Goal: Task Accomplishment & Management: Manage account settings

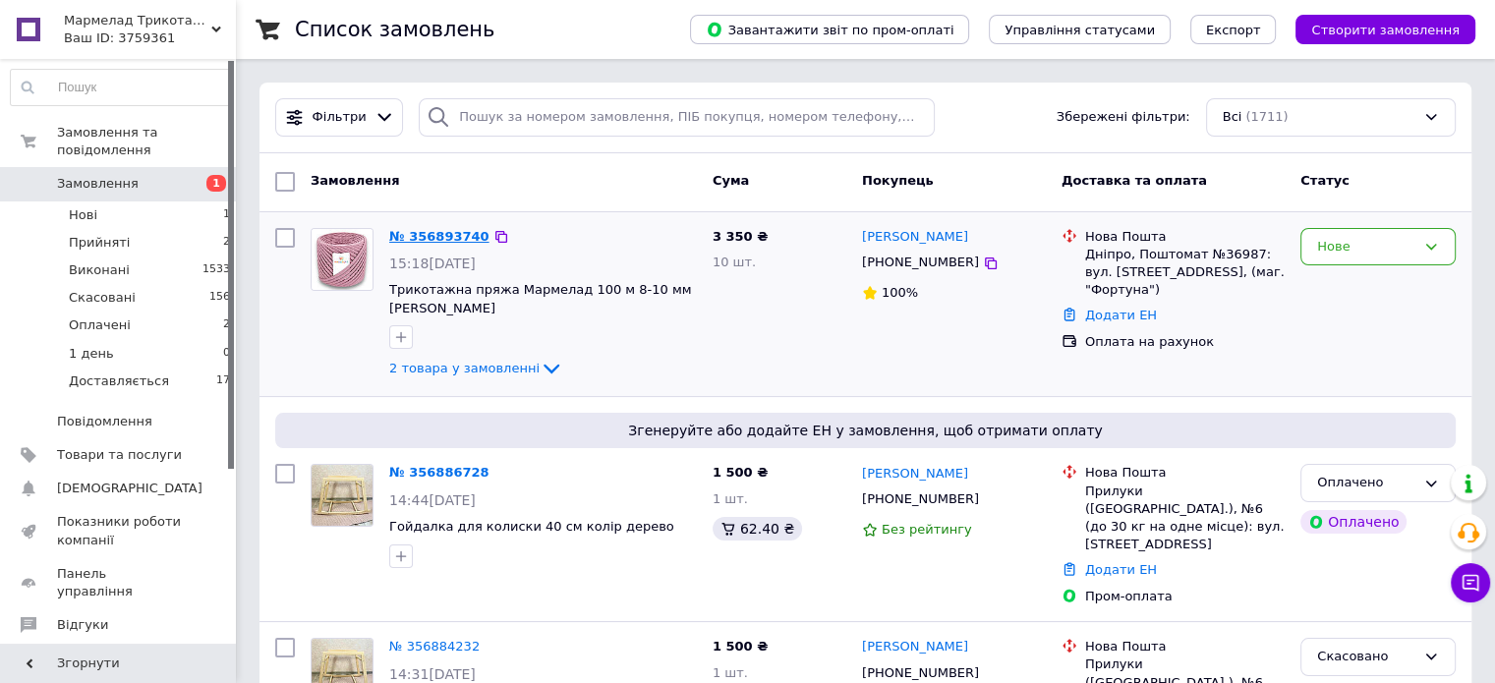
click at [431, 231] on link "№ 356893740" at bounding box center [439, 236] width 100 height 15
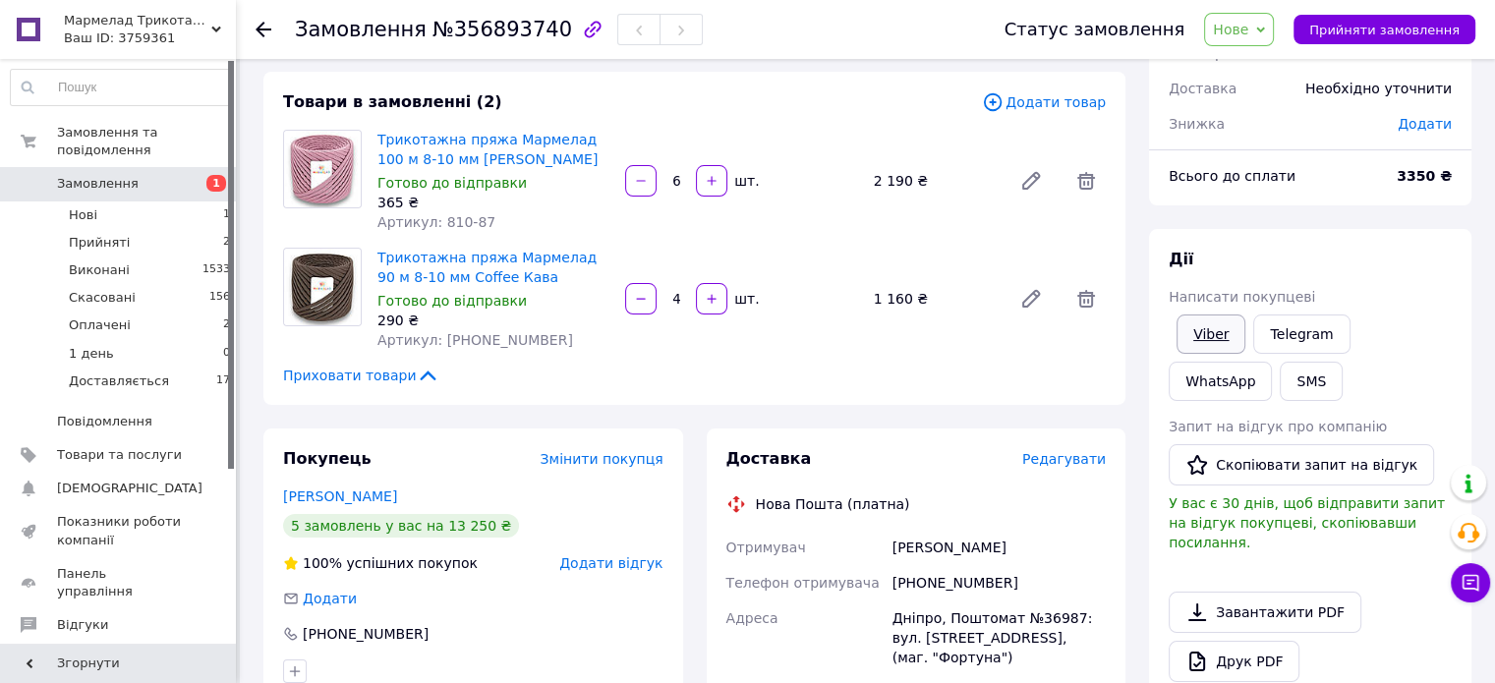
scroll to position [98, 0]
click at [1199, 327] on link "Viber" at bounding box center [1210, 332] width 69 height 39
click at [1248, 33] on span "Нове" at bounding box center [1230, 30] width 35 height 16
click at [1258, 77] on li "Прийнято" at bounding box center [1265, 68] width 120 height 29
click at [445, 145] on link "Трикотажна пряжа Мармелад 100 м 8-10 мм [PERSON_NAME]" at bounding box center [487, 148] width 220 height 35
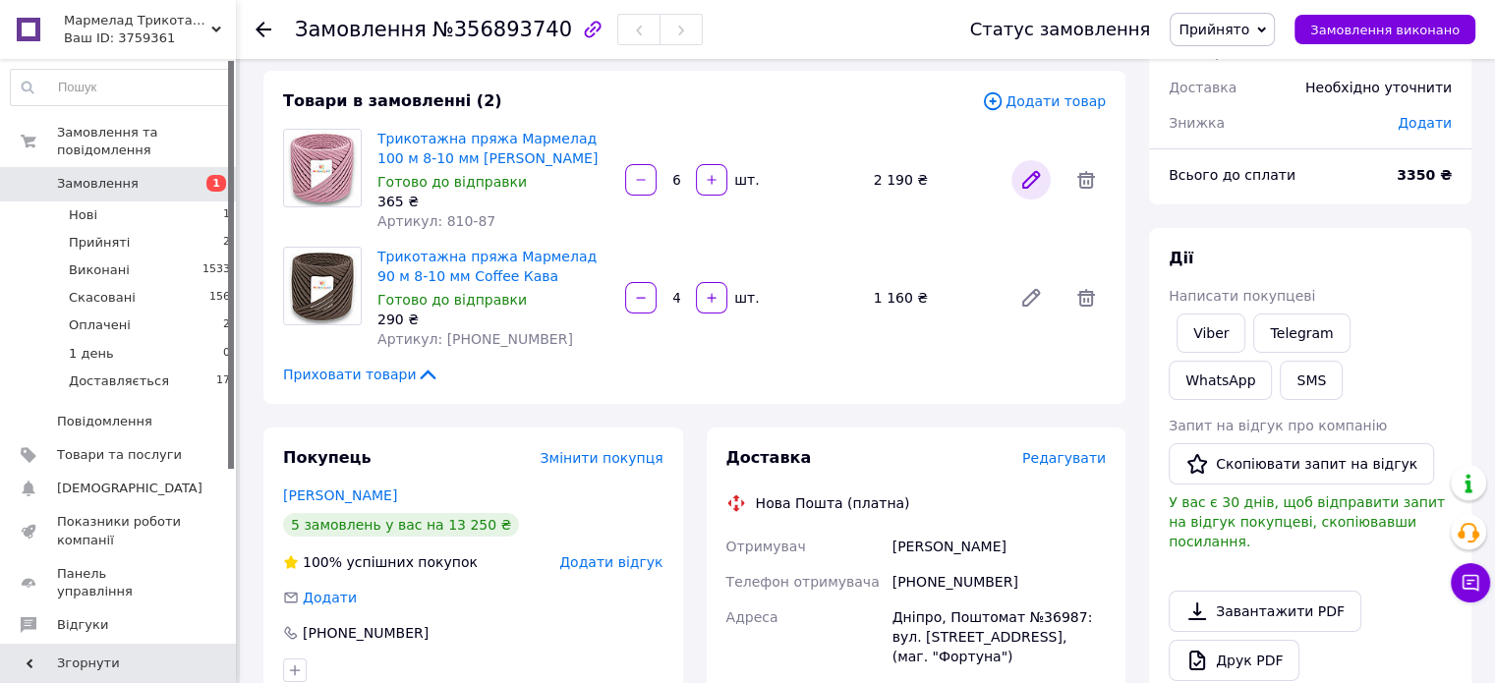
click at [1034, 184] on icon at bounding box center [1031, 180] width 24 height 24
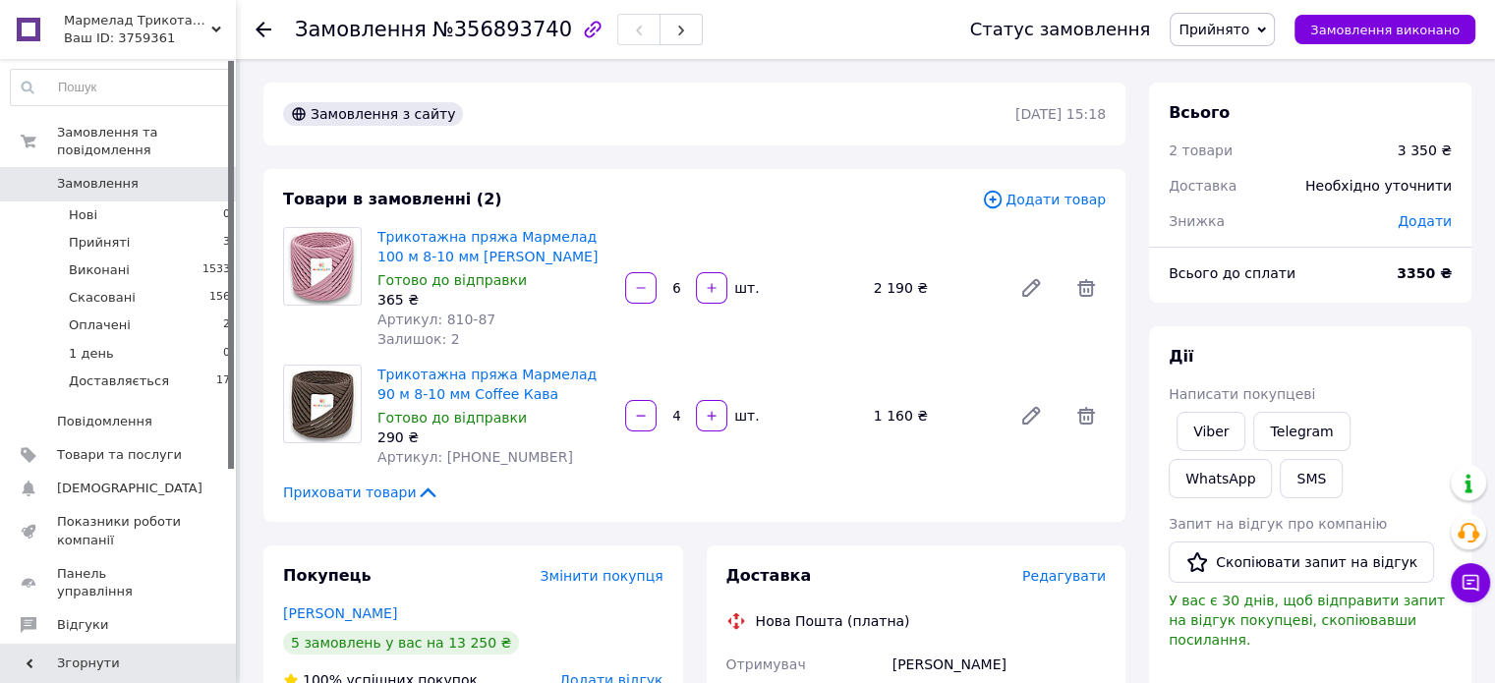
click at [120, 175] on span "Замовлення" at bounding box center [98, 184] width 82 height 18
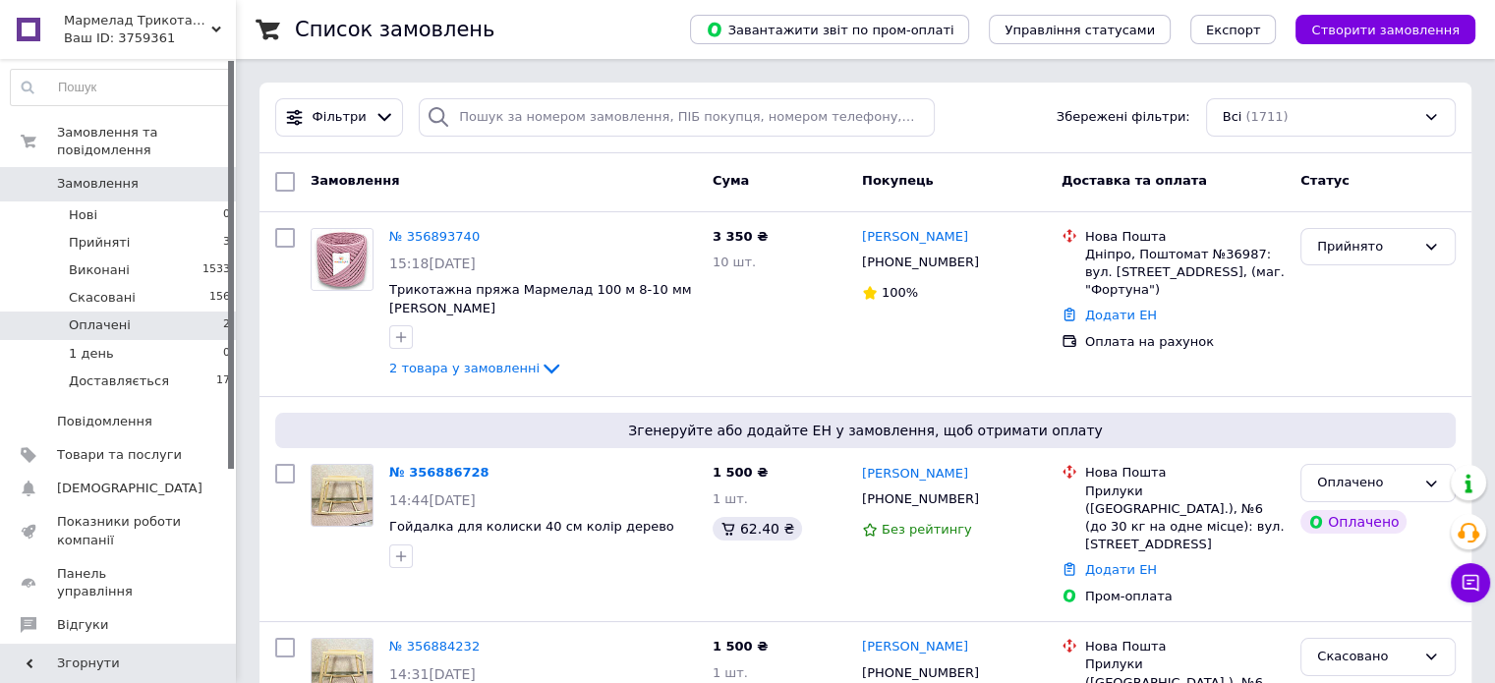
click at [102, 316] on span "Оплачені" at bounding box center [100, 325] width 62 height 18
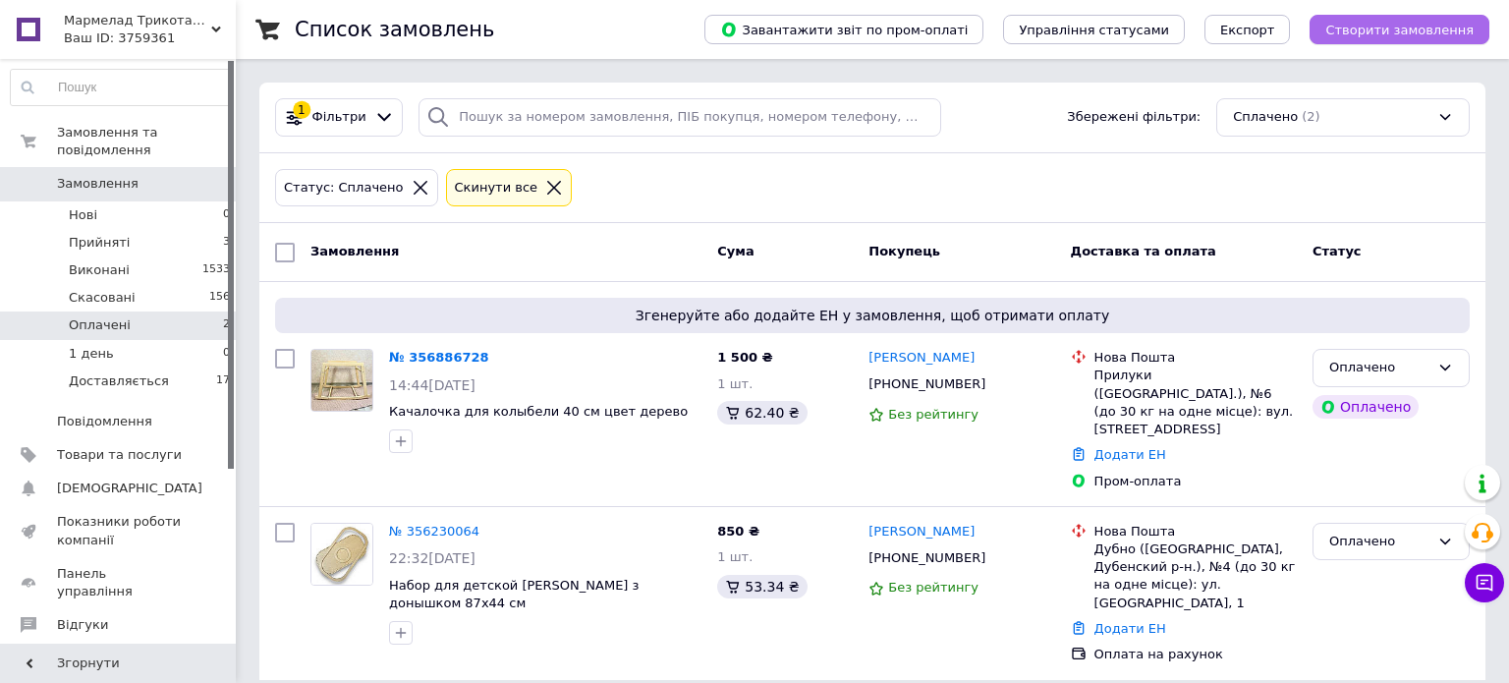
click at [1414, 30] on span "Створити замовлення" at bounding box center [1400, 30] width 148 height 15
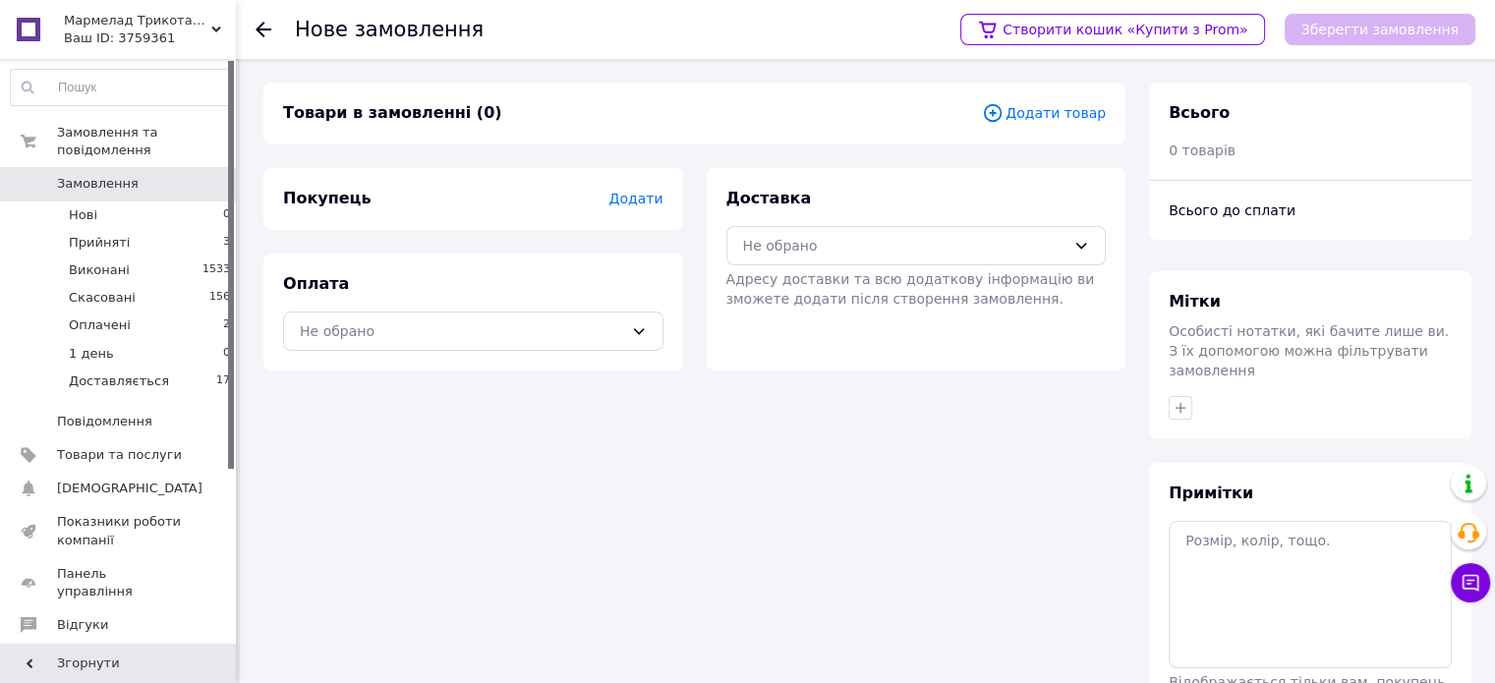
click at [1046, 105] on span "Додати товар" at bounding box center [1044, 113] width 124 height 22
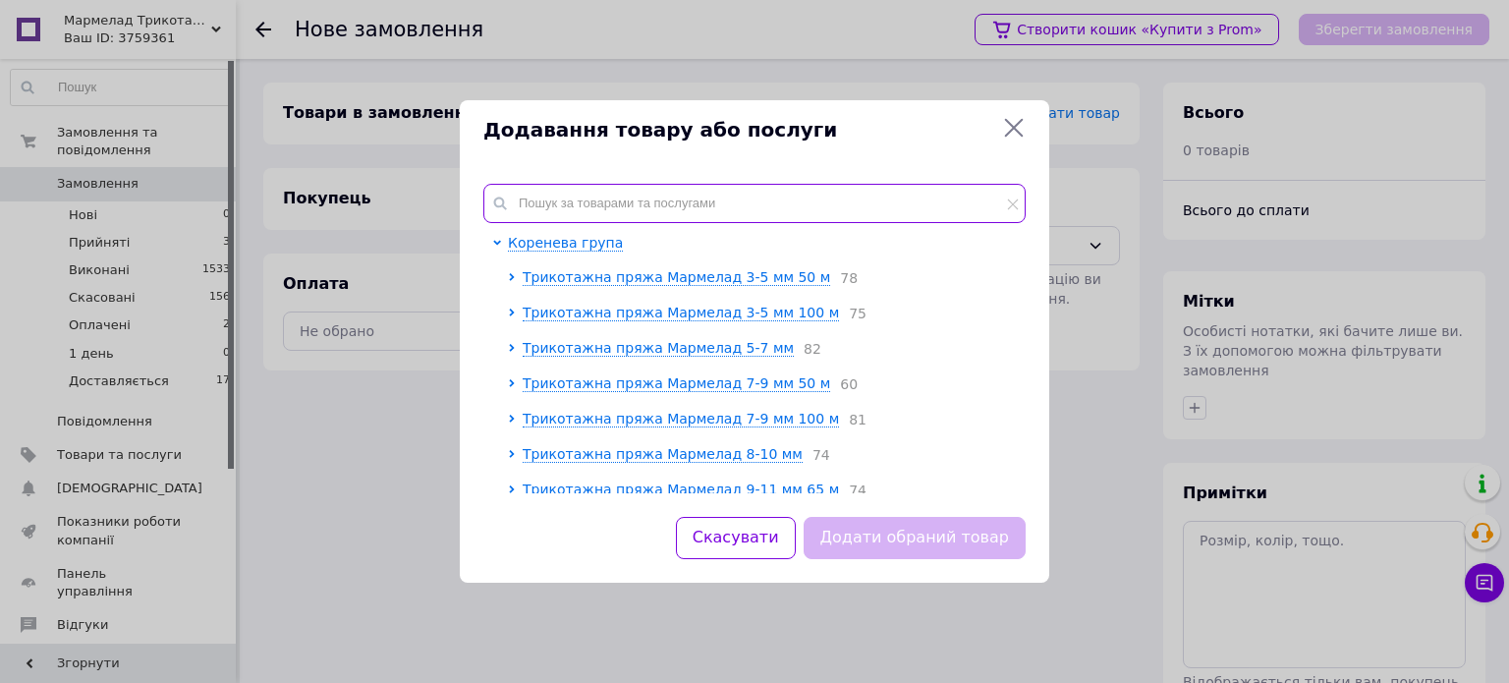
click at [592, 192] on input "text" at bounding box center [755, 203] width 542 height 39
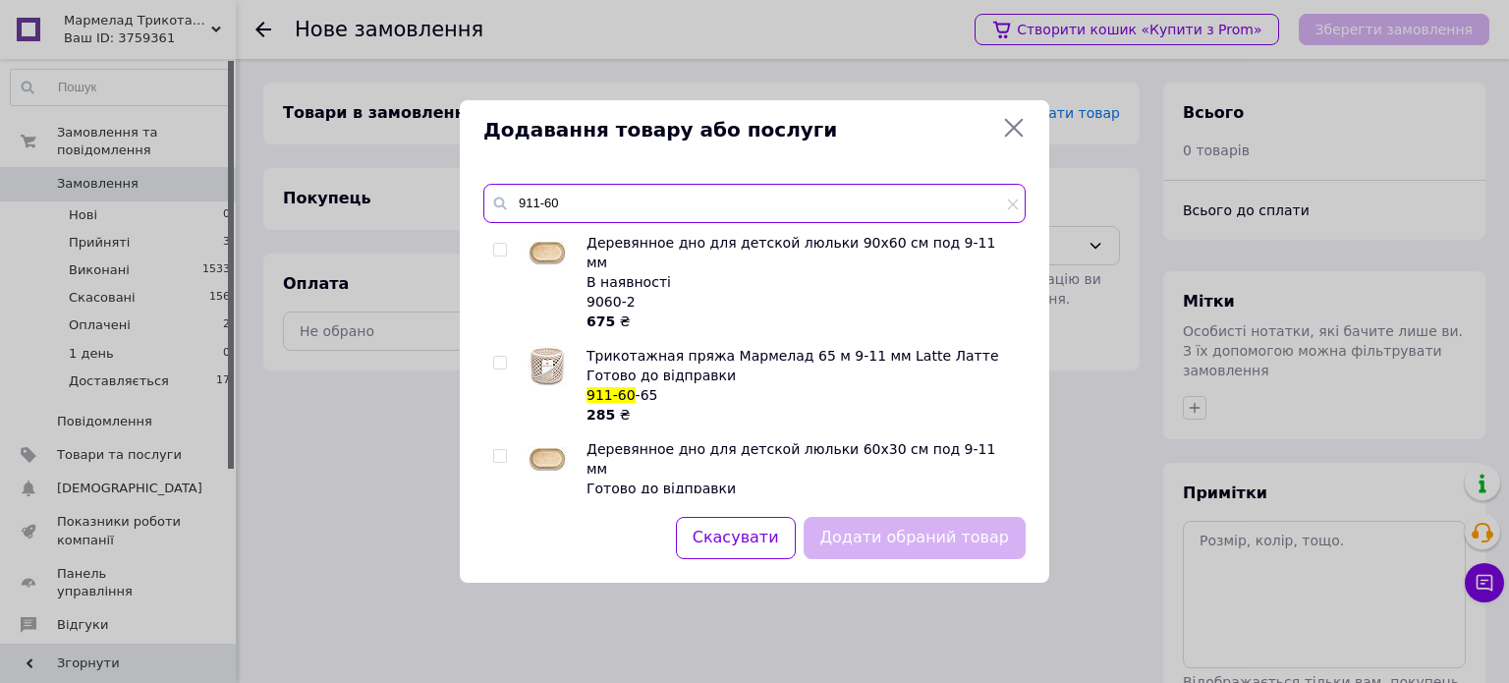
type input "911-60"
click at [497, 357] on input "checkbox" at bounding box center [499, 363] width 13 height 13
checkbox input "true"
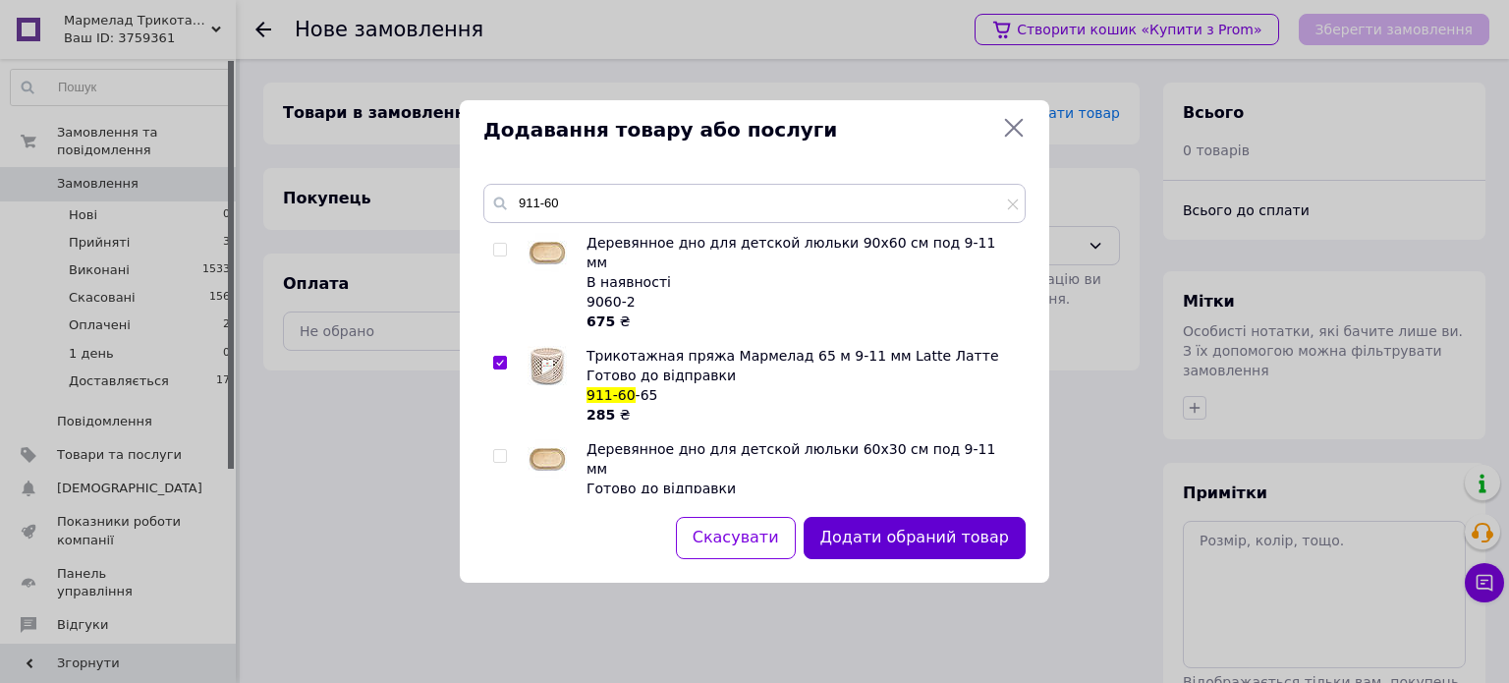
click at [909, 538] on button "Додати обраний товар" at bounding box center [915, 538] width 222 height 42
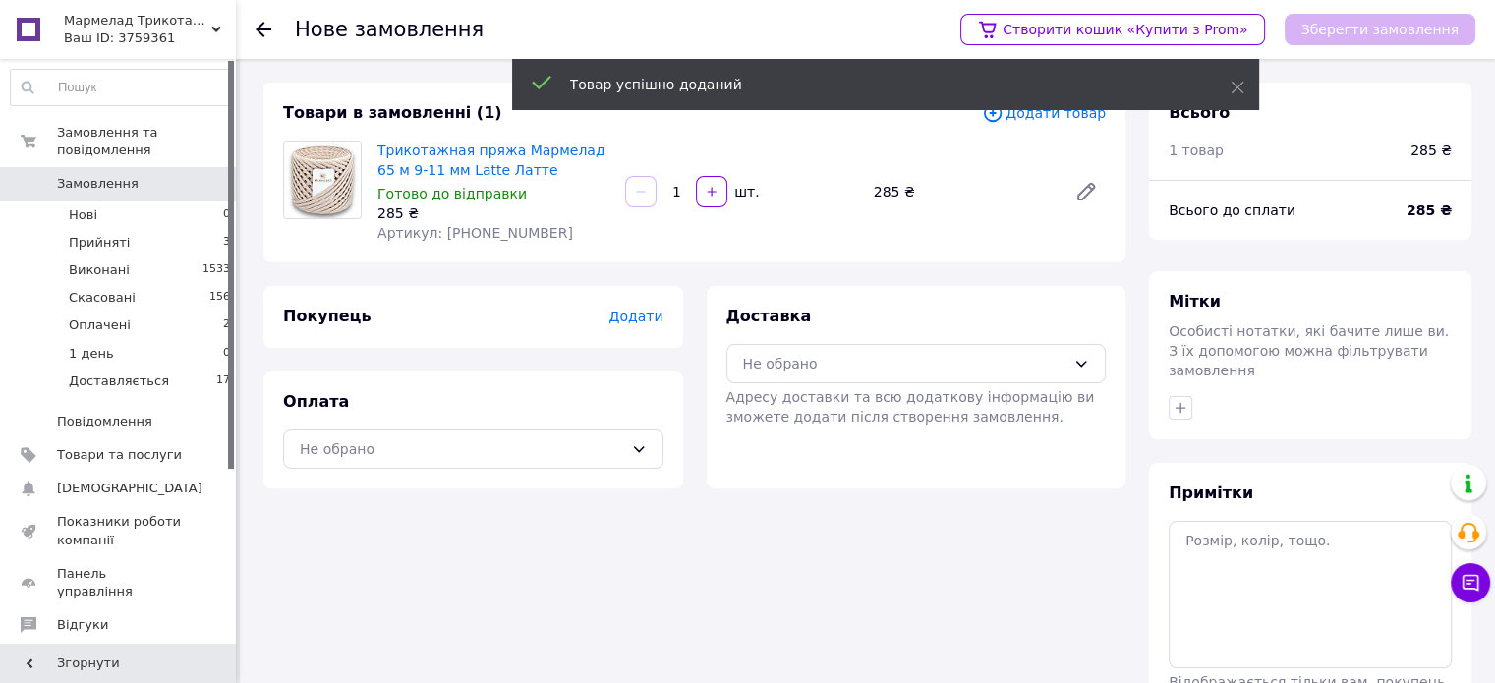
click at [643, 315] on span "Додати" at bounding box center [635, 317] width 54 height 16
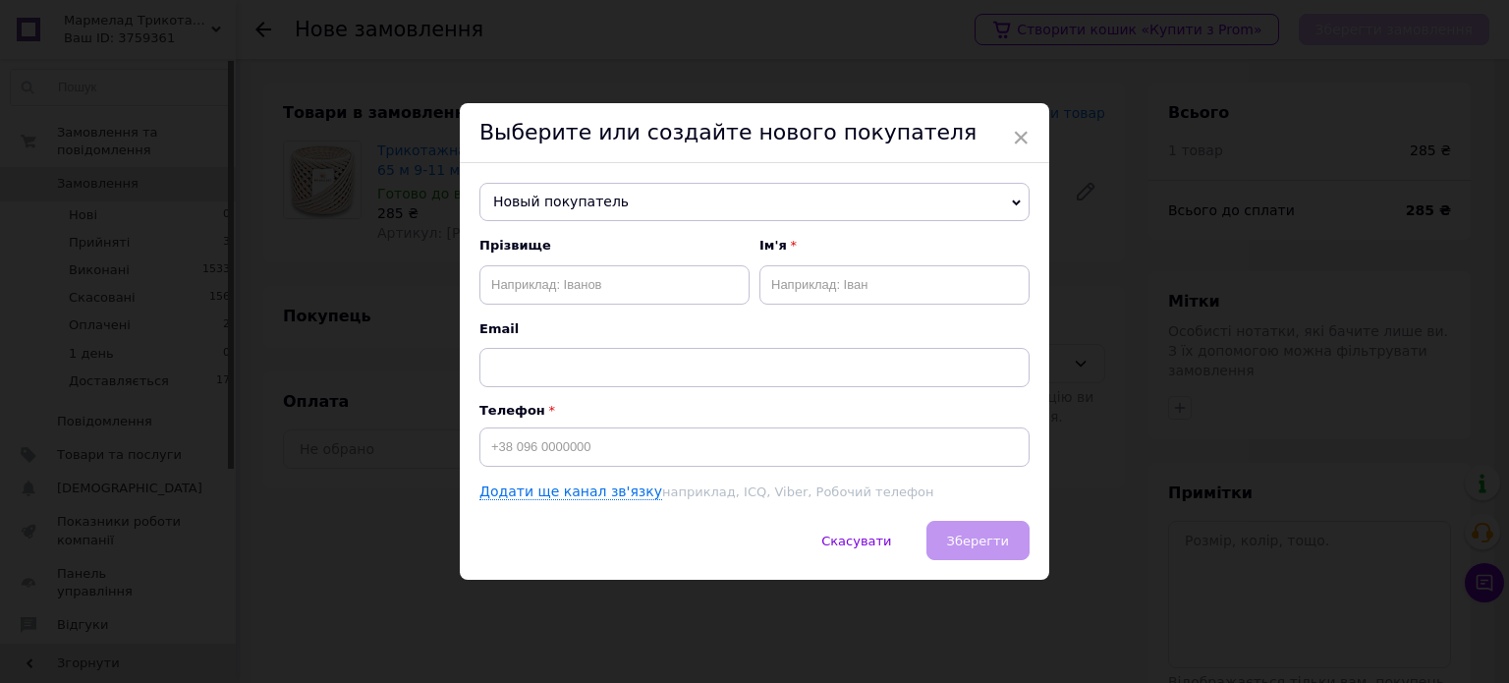
click at [593, 191] on span "Новый покупатель" at bounding box center [755, 202] width 550 height 39
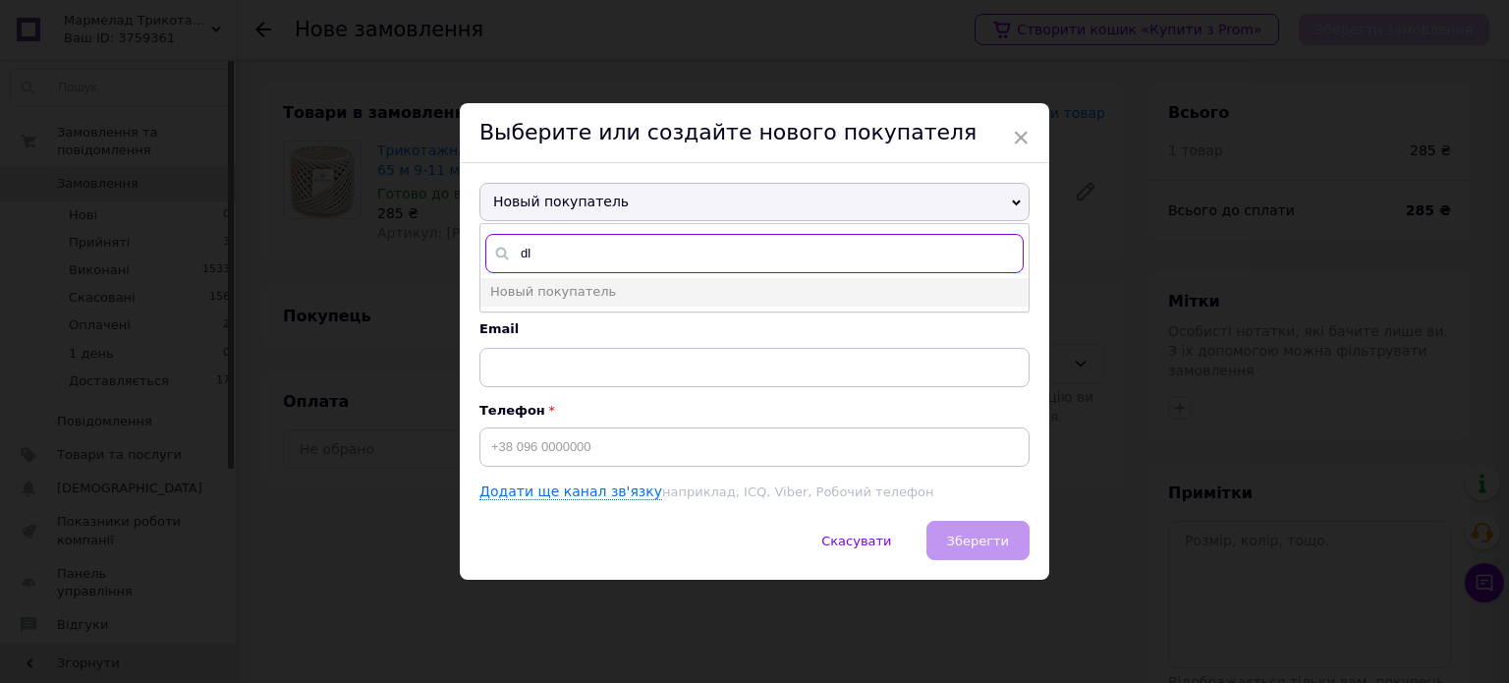
type input "d"
type input "[PERSON_NAME]"
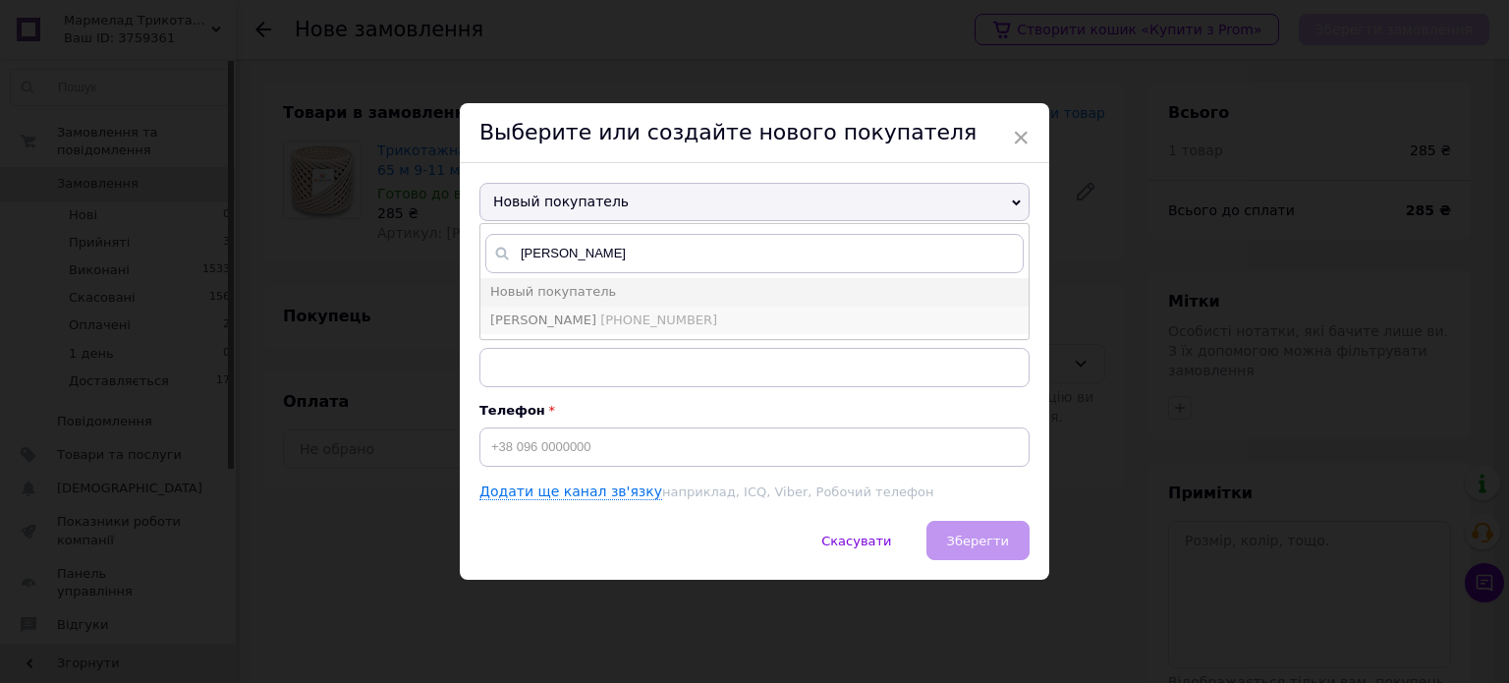
click at [600, 316] on span "[PHONE_NUMBER]" at bounding box center [658, 320] width 117 height 15
type input "[PERSON_NAME]"
type input "[PHONE_NUMBER]"
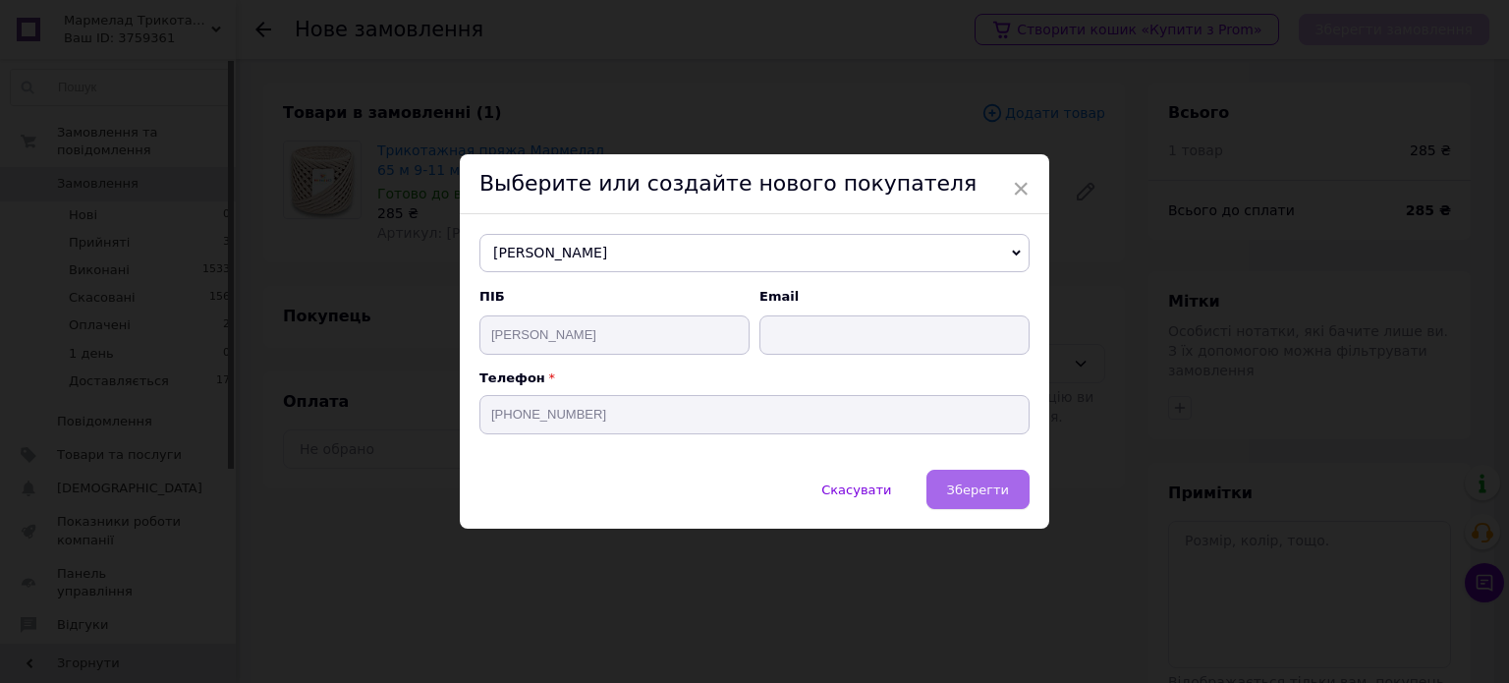
click at [1001, 483] on span "Зберегти" at bounding box center [978, 490] width 62 height 15
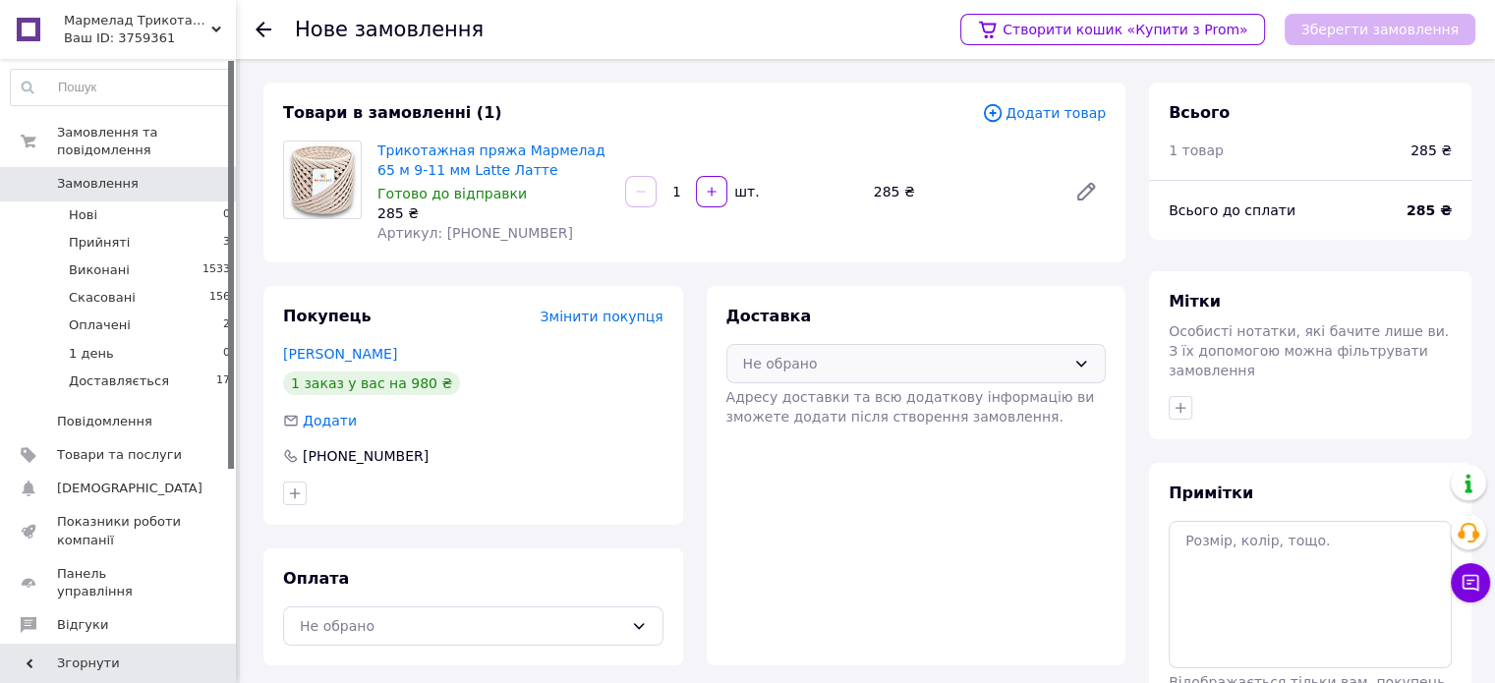
click at [897, 363] on div "Не обрано" at bounding box center [904, 364] width 323 height 22
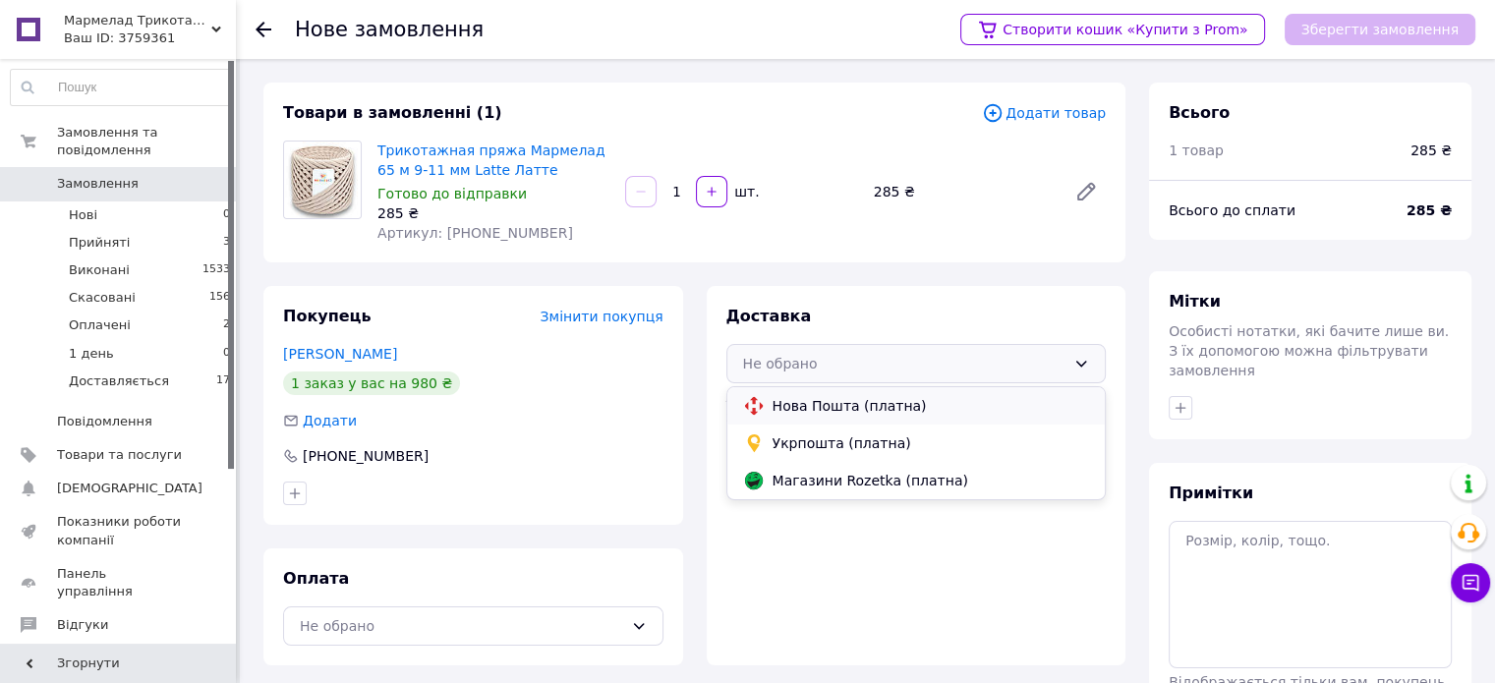
click at [847, 402] on span "Нова Пошта (платна)" at bounding box center [930, 406] width 317 height 20
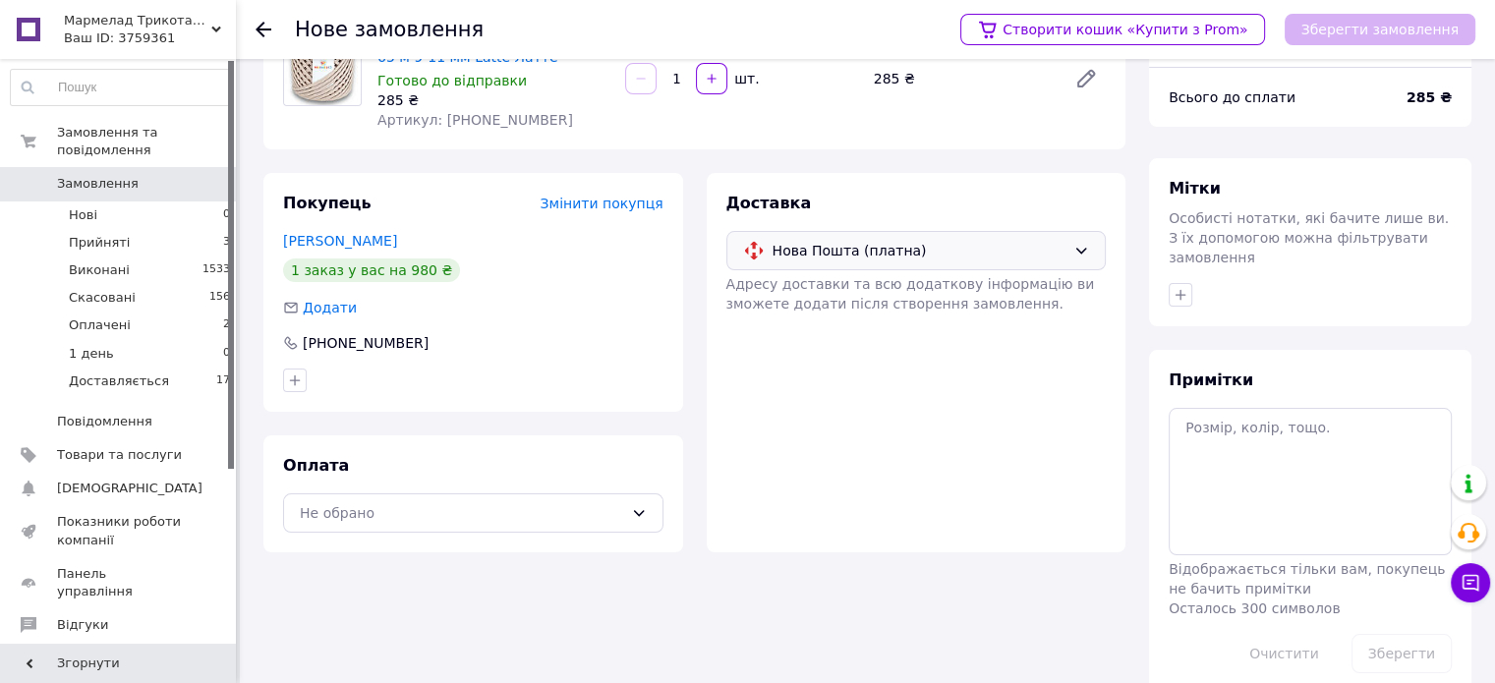
scroll to position [126, 0]
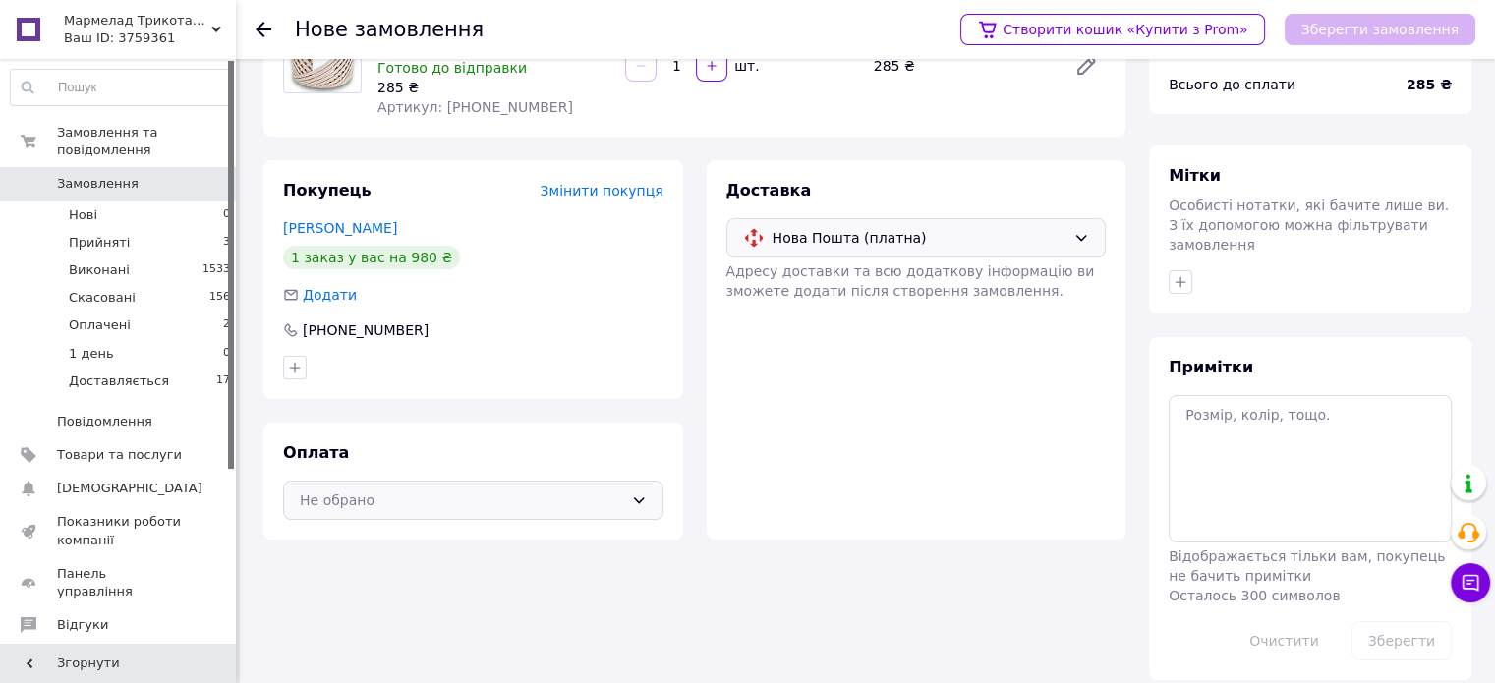
click at [389, 502] on div "Не обрано" at bounding box center [461, 500] width 323 height 22
click at [365, 580] on span "Оплата на рахунок" at bounding box center [487, 580] width 317 height 20
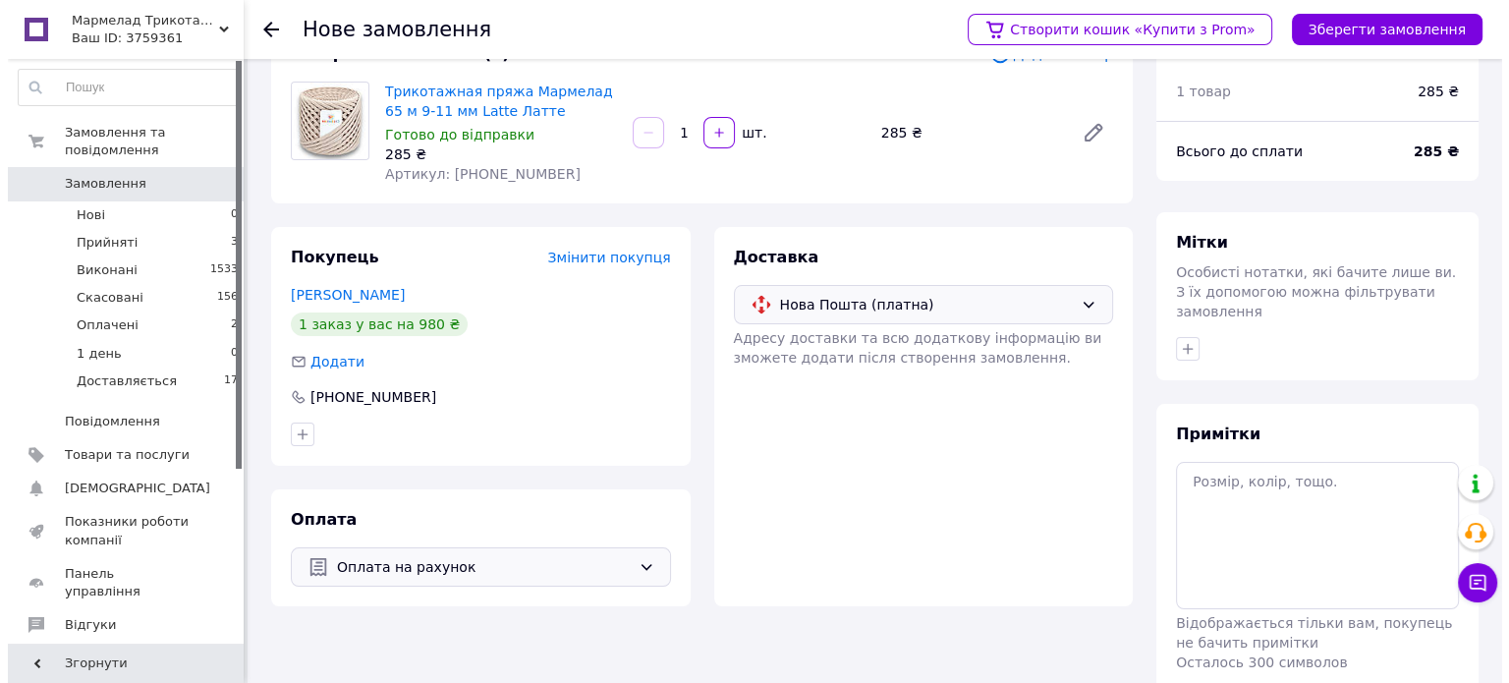
scroll to position [0, 0]
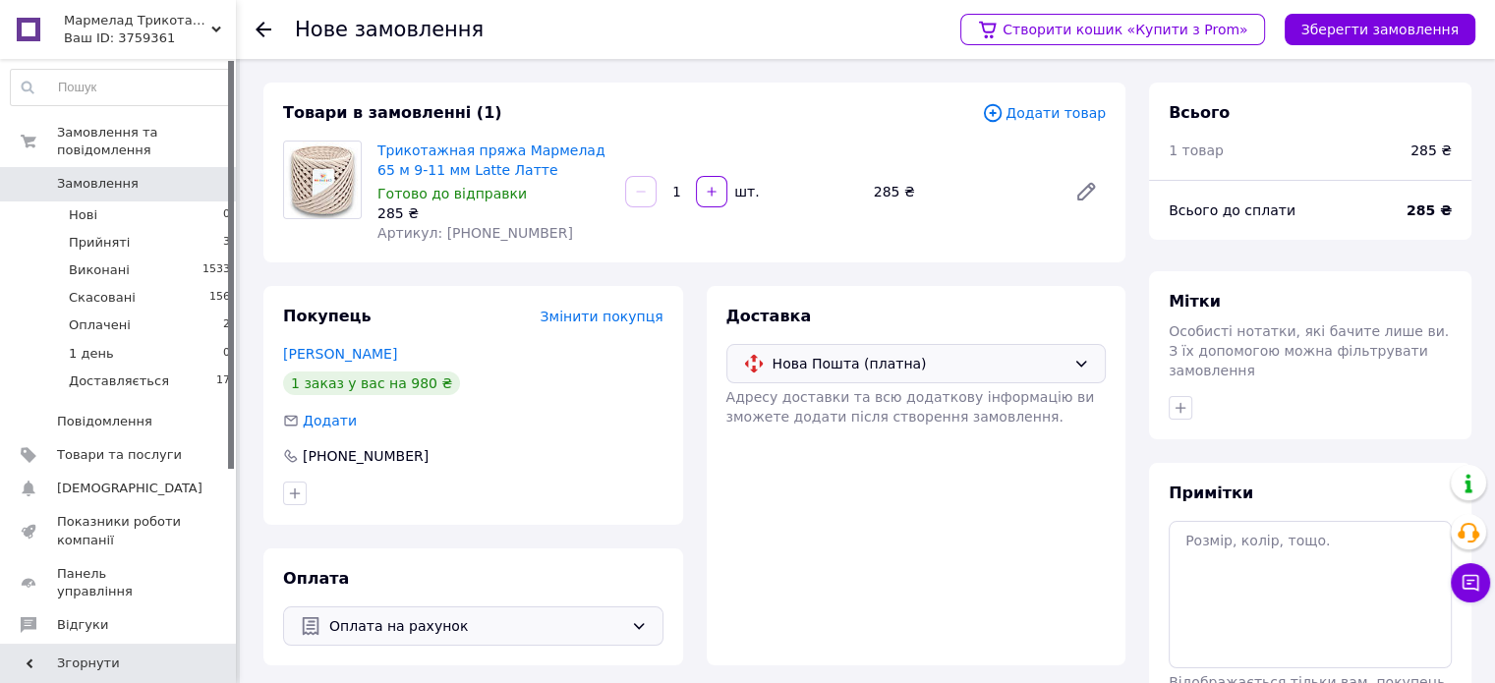
click at [684, 185] on input "1" at bounding box center [675, 192] width 31 height 15
type input "10"
click at [806, 248] on div "Товари в замовленні (1) Додати товар Трикотажная пряжа Мармелад 65 м 9-11 мм La…" at bounding box center [694, 173] width 862 height 180
click at [1389, 28] on button "Зберегти замовлення" at bounding box center [1379, 29] width 191 height 31
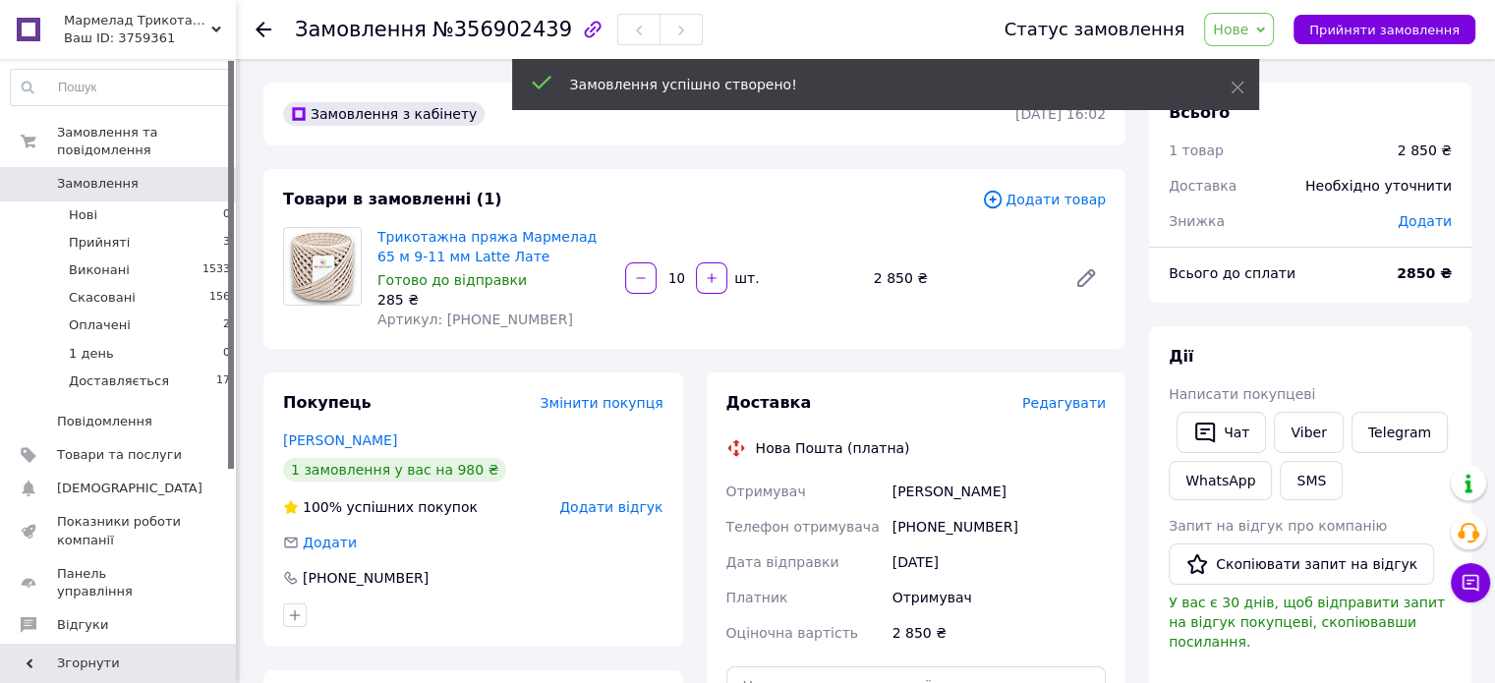
click at [1066, 404] on span "Редагувати" at bounding box center [1064, 403] width 84 height 16
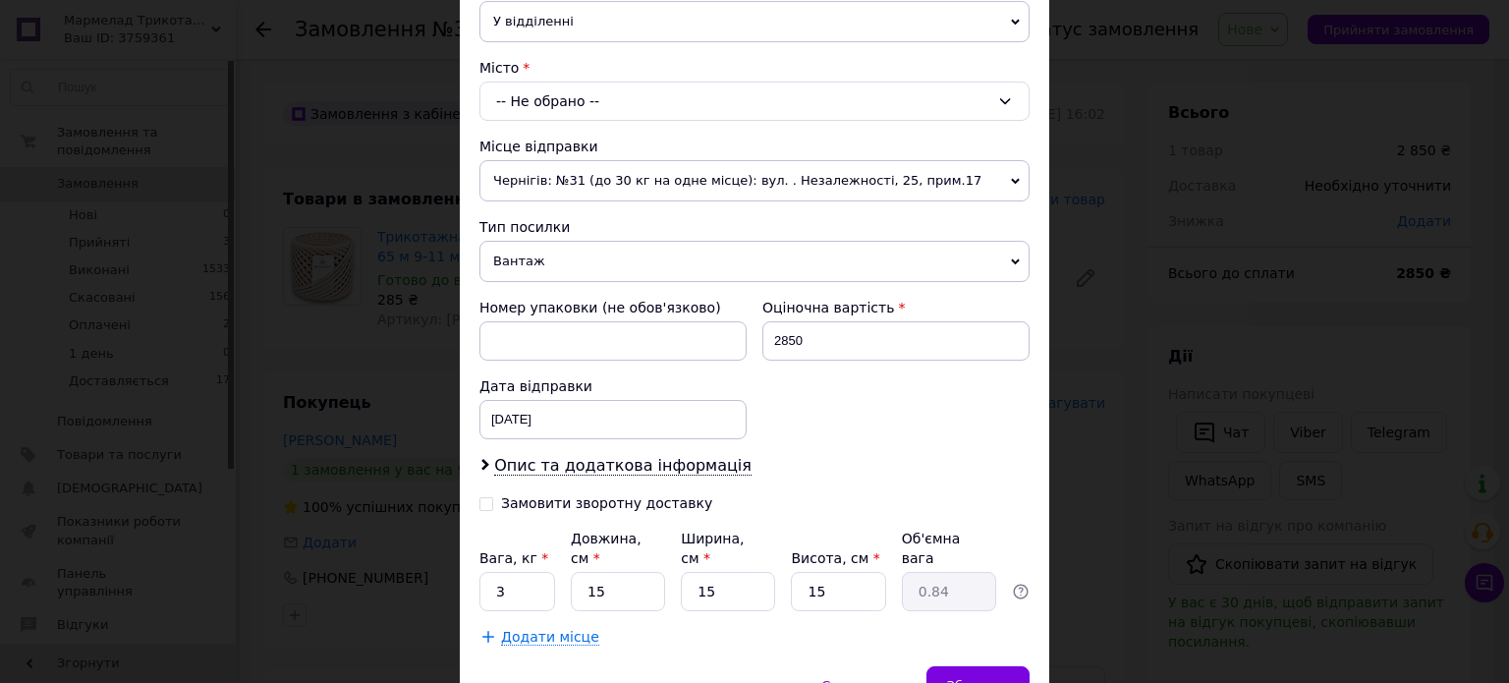
scroll to position [491, 0]
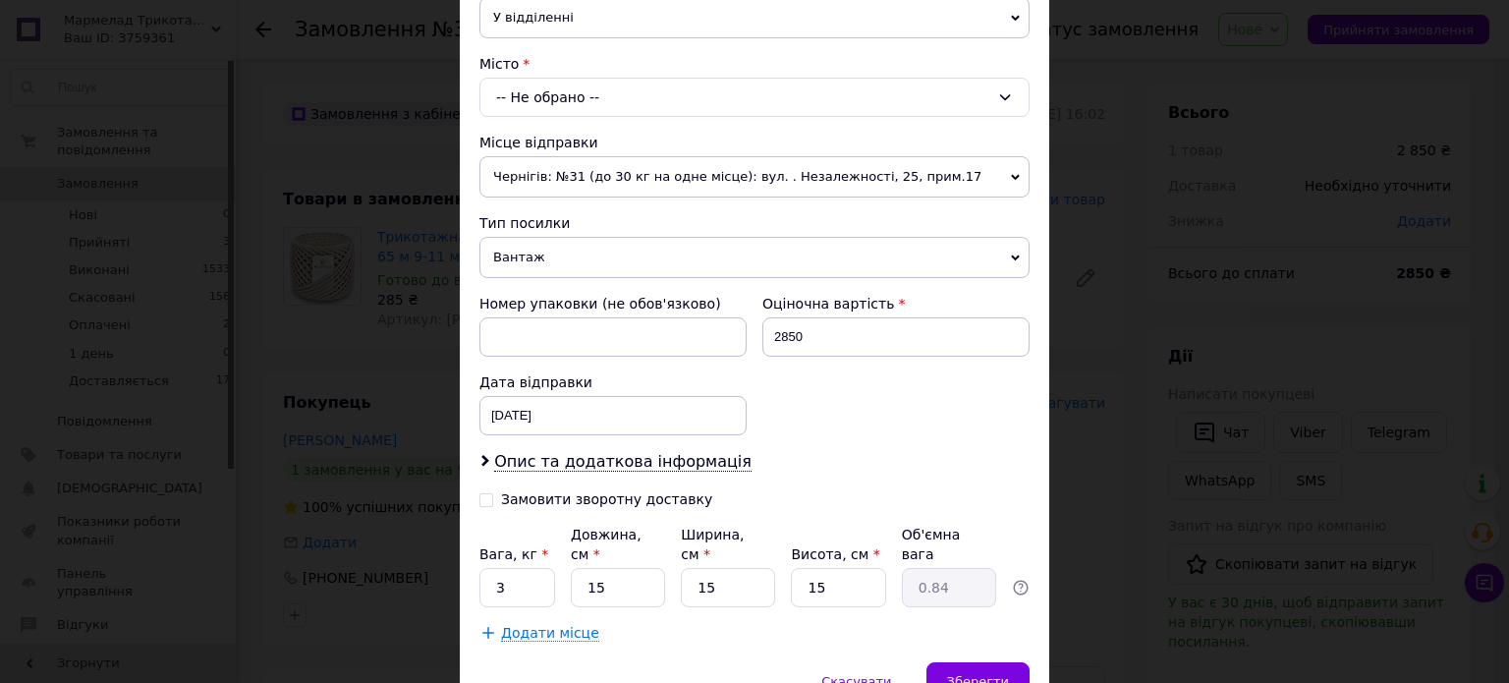
click at [582, 86] on div "-- Не обрано --" at bounding box center [755, 97] width 550 height 39
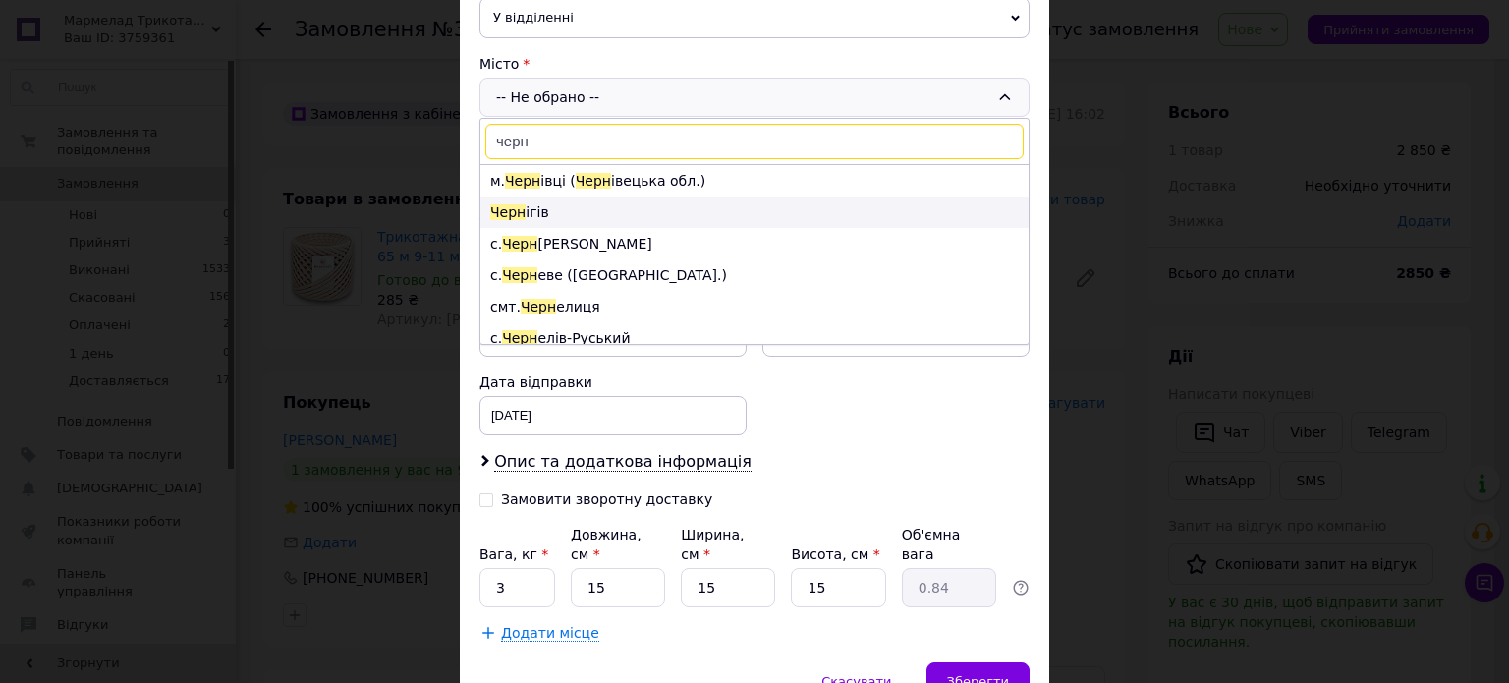
type input "черн"
click at [535, 211] on li "Черн ігів" at bounding box center [755, 212] width 548 height 31
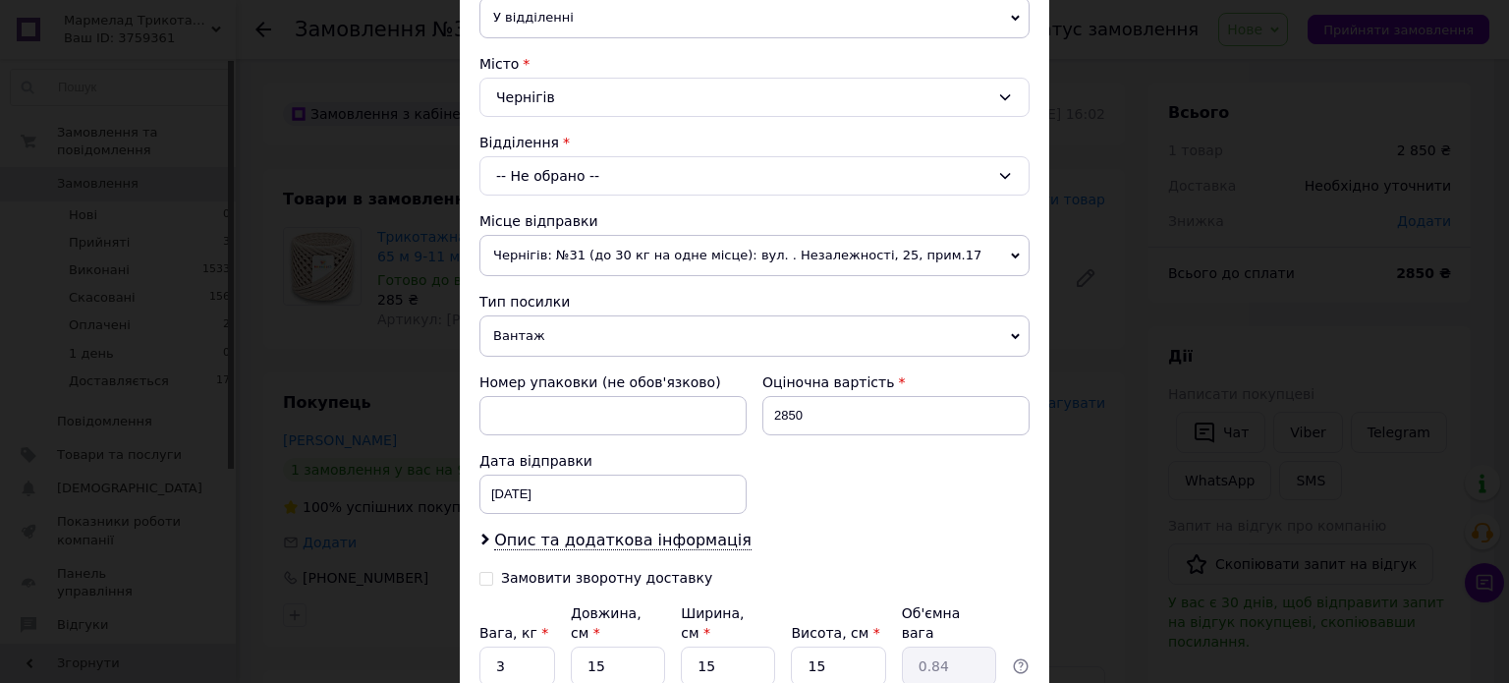
click at [550, 157] on div "-- Не обрано --" at bounding box center [755, 175] width 550 height 39
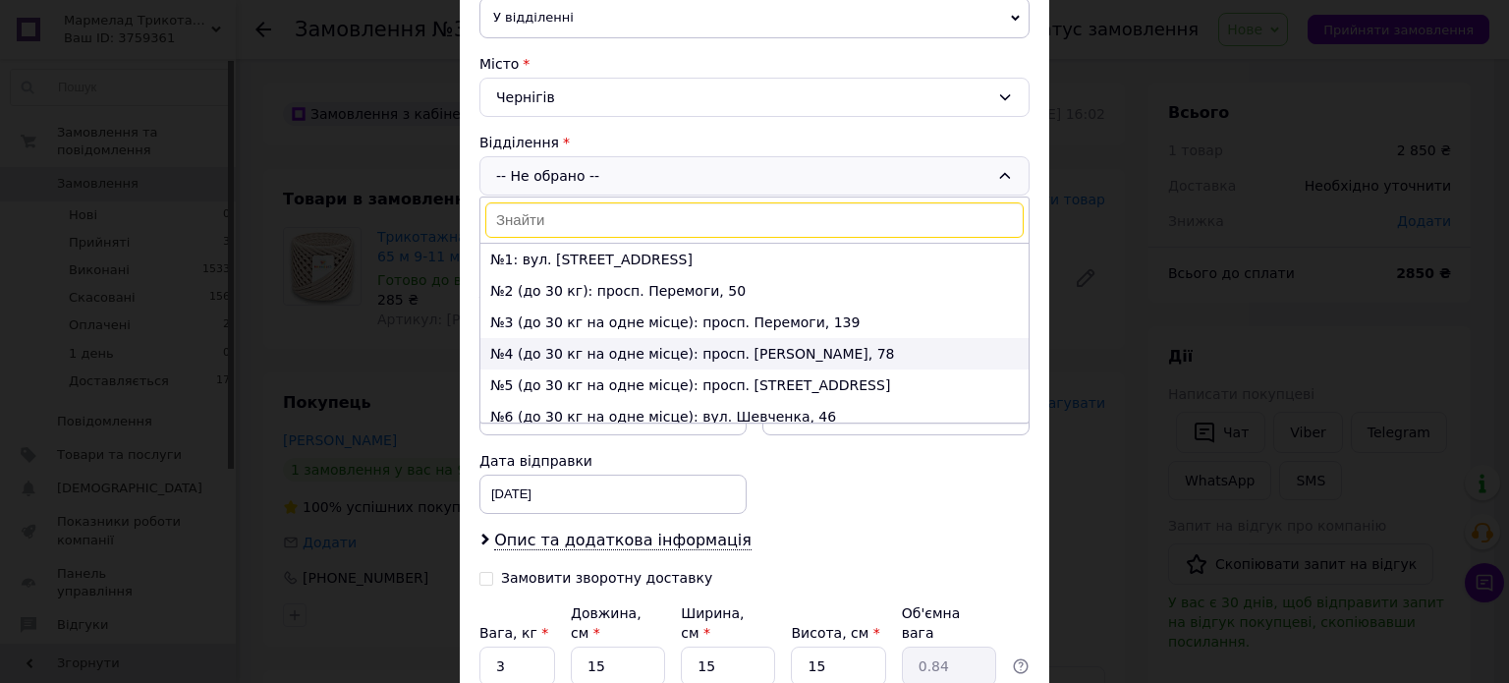
scroll to position [98, 0]
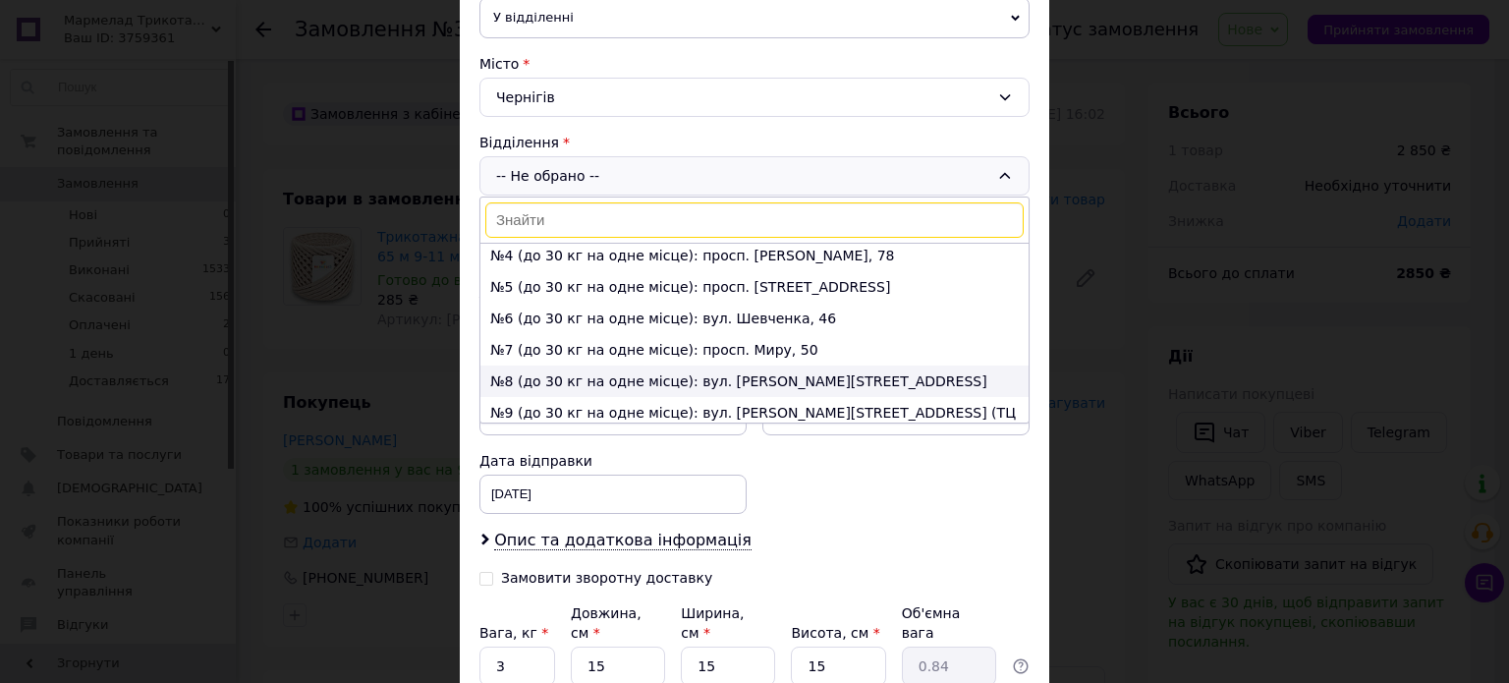
click at [528, 379] on li "№8 (до 30 кг на одне місце): вул. [PERSON_NAME][STREET_ADDRESS]" at bounding box center [755, 381] width 548 height 31
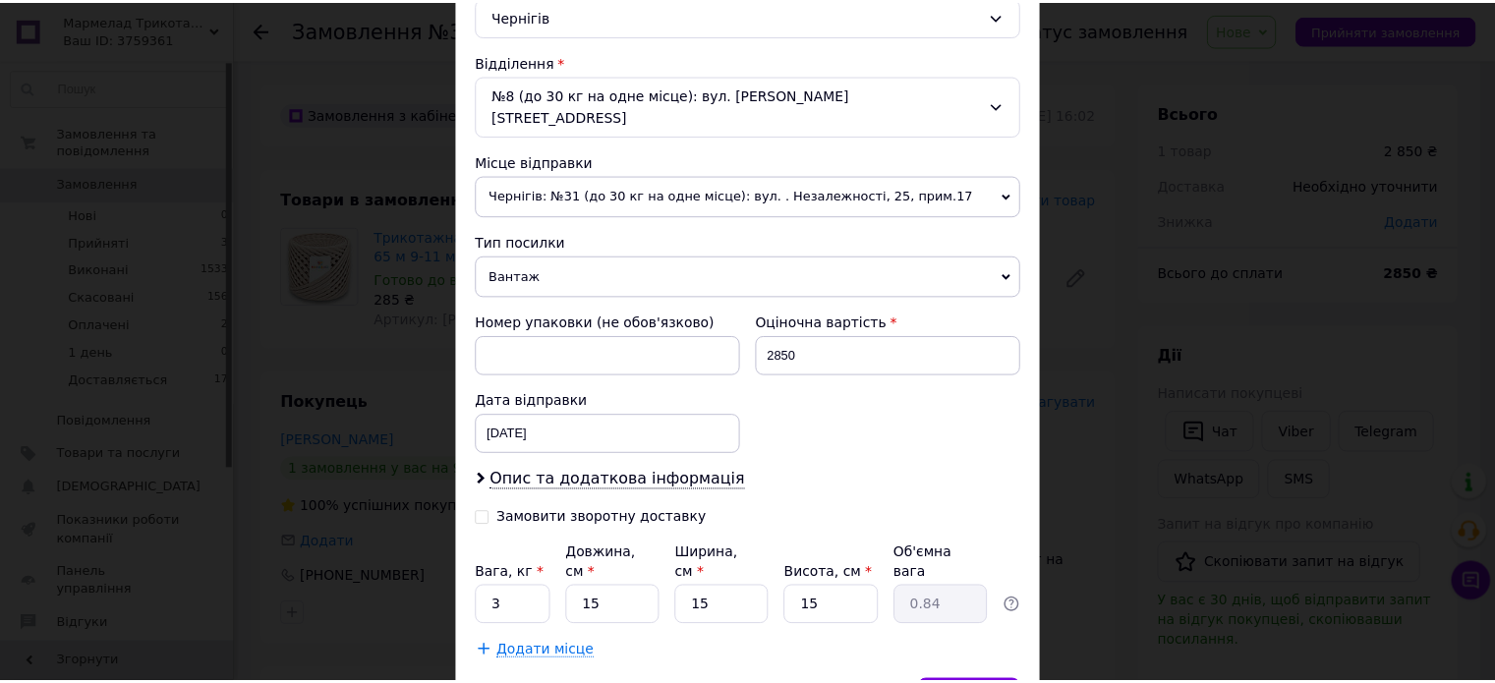
scroll to position [652, 0]
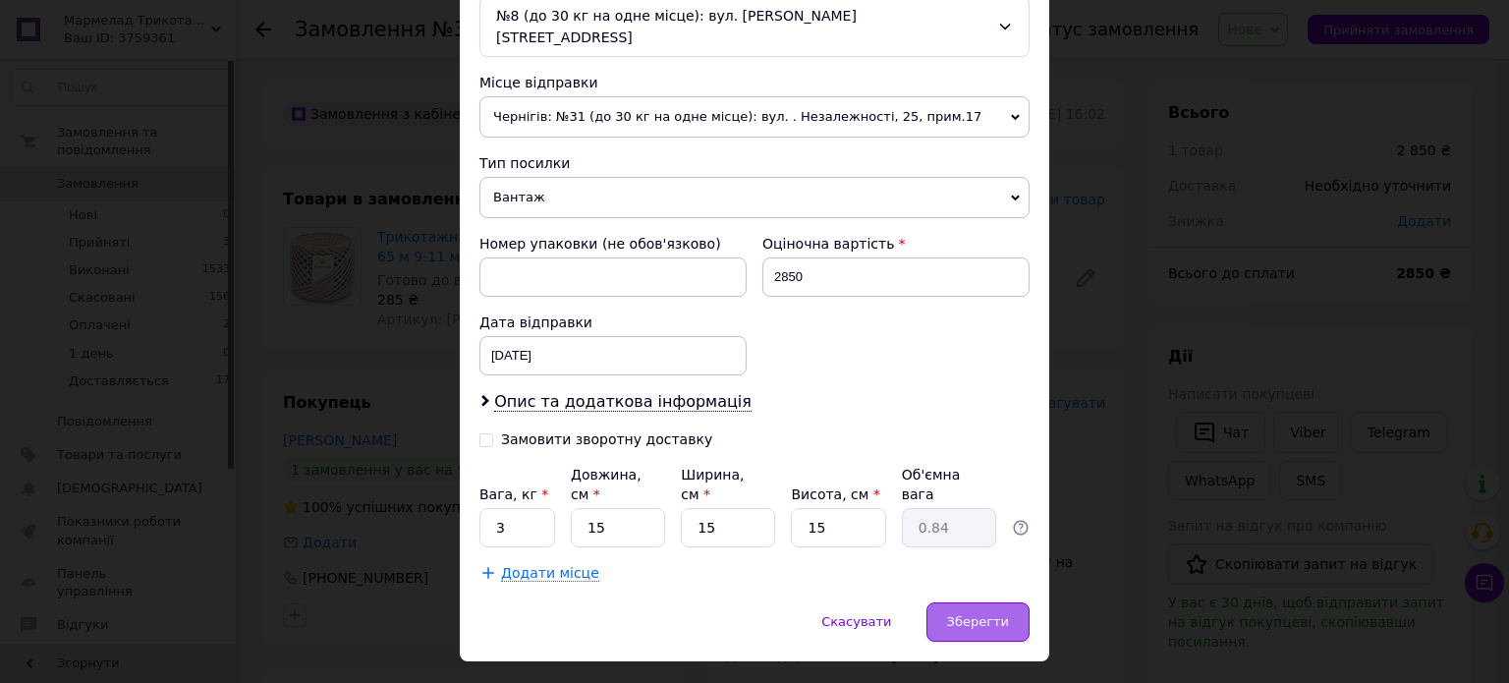
click at [972, 602] on div "Зберегти" at bounding box center [978, 621] width 103 height 39
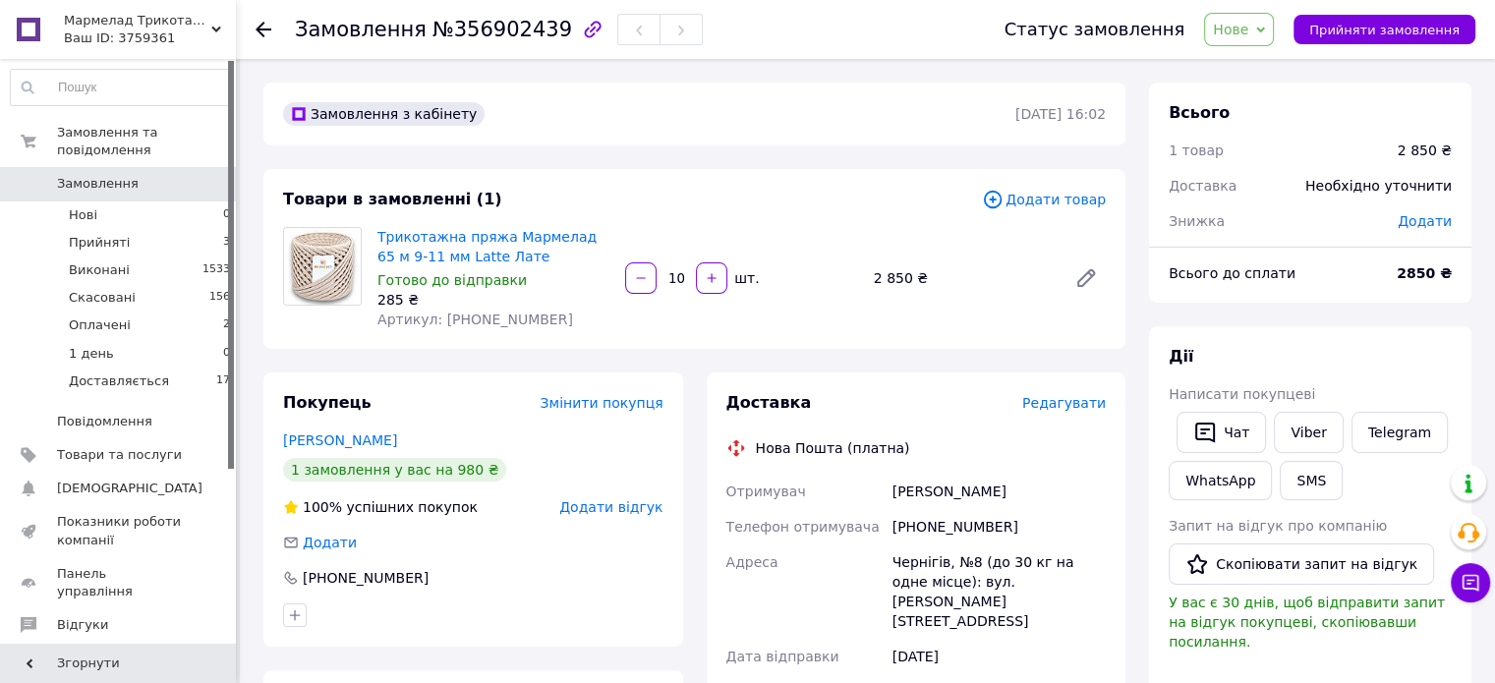
click at [1248, 28] on span "Нове" at bounding box center [1230, 30] width 35 height 16
click at [1259, 63] on li "Прийнято" at bounding box center [1265, 68] width 120 height 29
click at [105, 234] on span "Прийняті" at bounding box center [99, 243] width 61 height 18
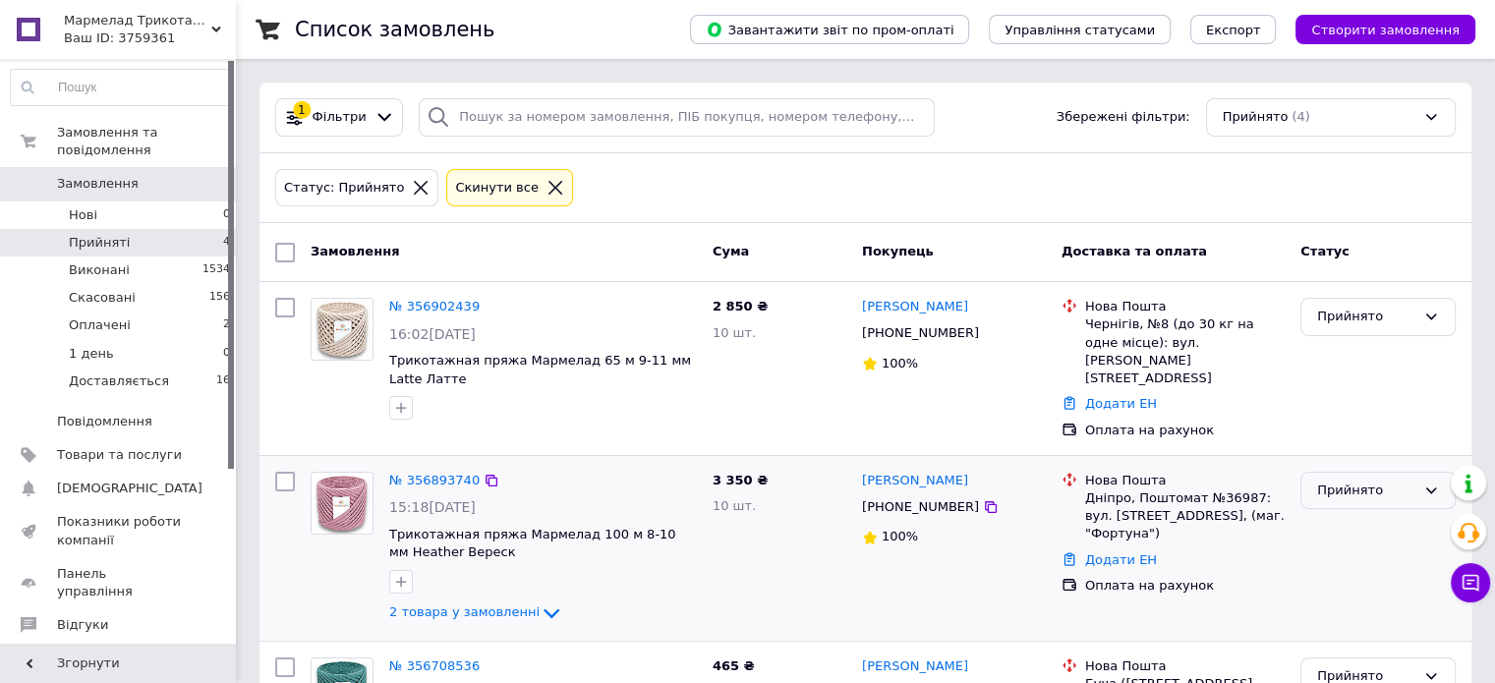
click at [1376, 481] on div "Прийнято" at bounding box center [1366, 491] width 98 height 21
click at [1348, 586] on li "Оплачено" at bounding box center [1377, 604] width 153 height 36
